Goal: Browse casually: Explore the website without a specific task or goal

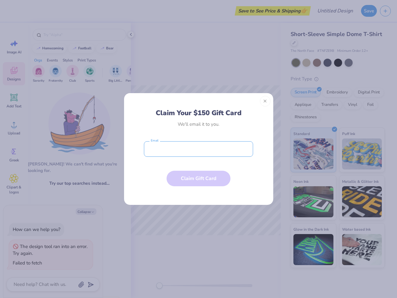
type textarea "x"
click at [198, 149] on input "email" at bounding box center [198, 148] width 109 height 15
click at [265, 101] on button "Close" at bounding box center [265, 101] width 11 height 11
